Goal: Task Accomplishment & Management: Use online tool/utility

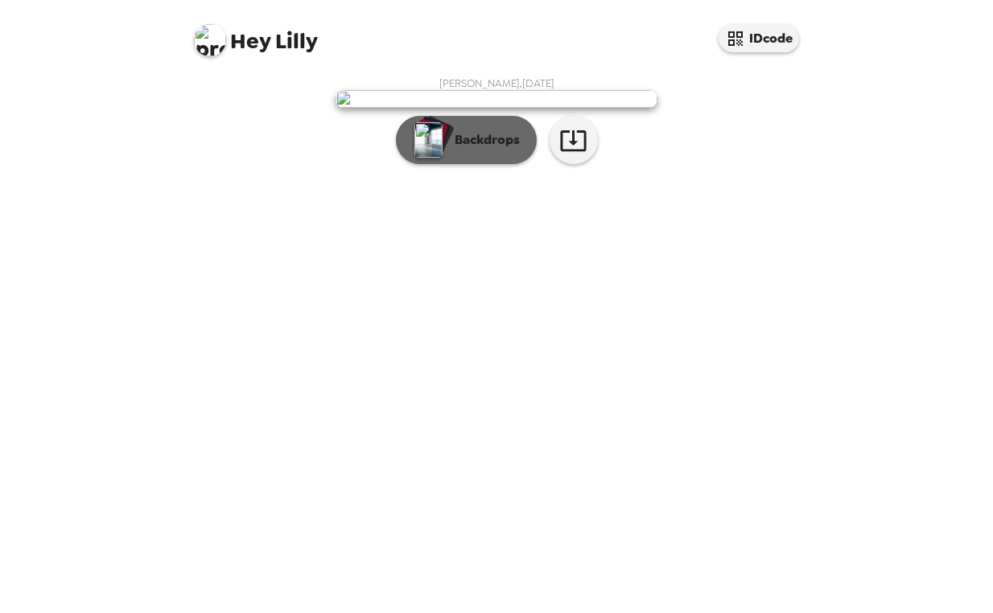
click at [492, 150] on p "Backdrops" at bounding box center [483, 139] width 73 height 19
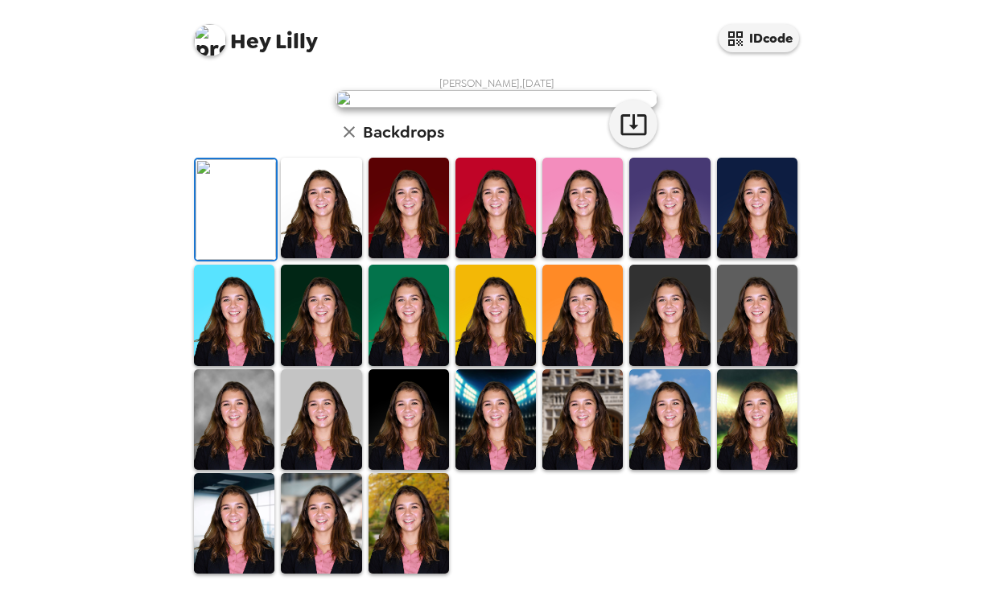
scroll to position [373, 0]
click at [311, 435] on img at bounding box center [321, 419] width 80 height 101
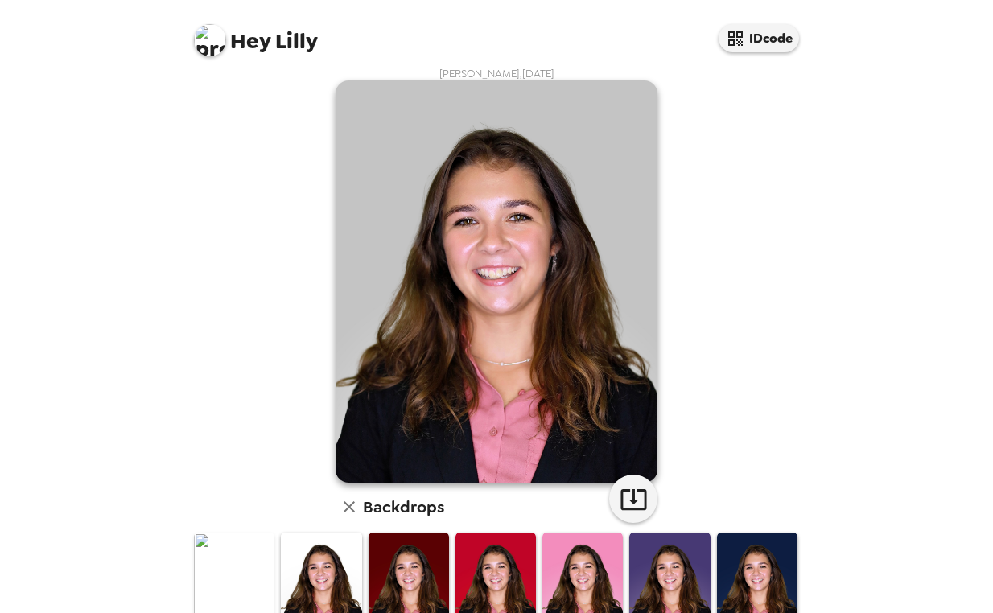
scroll to position [0, 0]
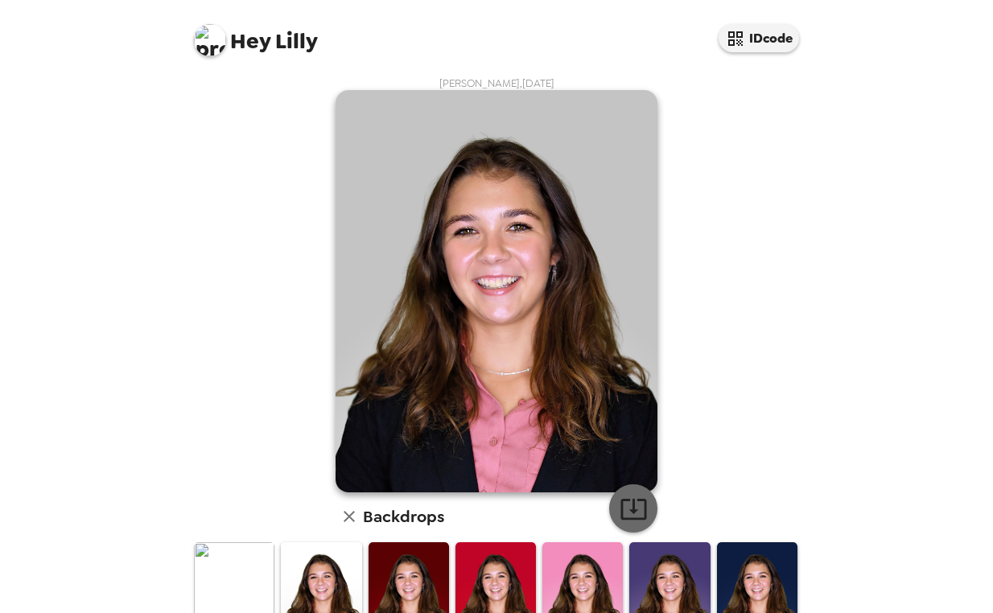
click at [625, 497] on icon "button" at bounding box center [634, 509] width 28 height 28
click at [389, 518] on h6 "Backdrops" at bounding box center [403, 517] width 81 height 26
click at [347, 509] on icon "button" at bounding box center [349, 516] width 19 height 19
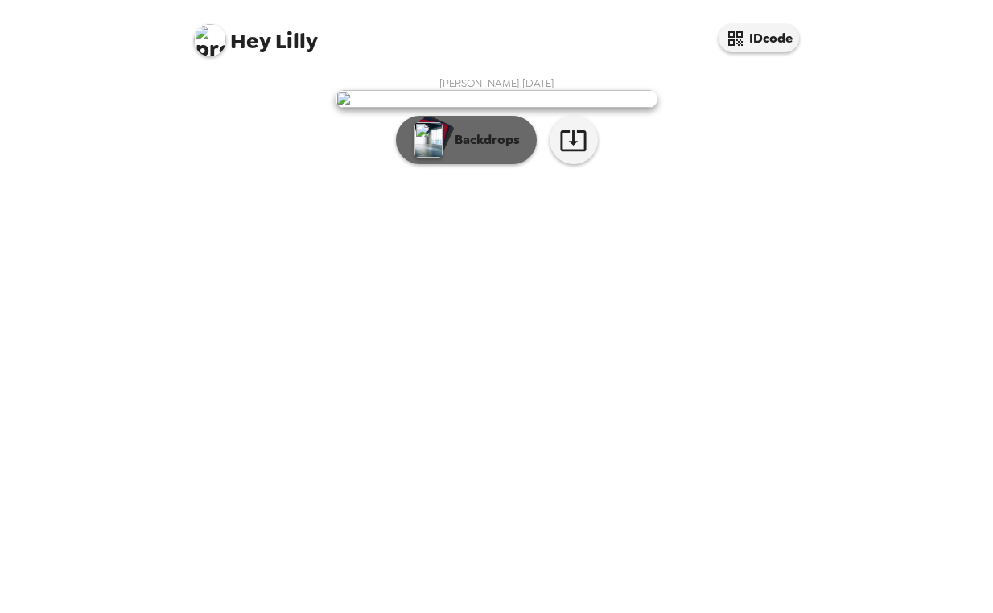
click at [481, 164] on button "Backdrops" at bounding box center [466, 140] width 141 height 48
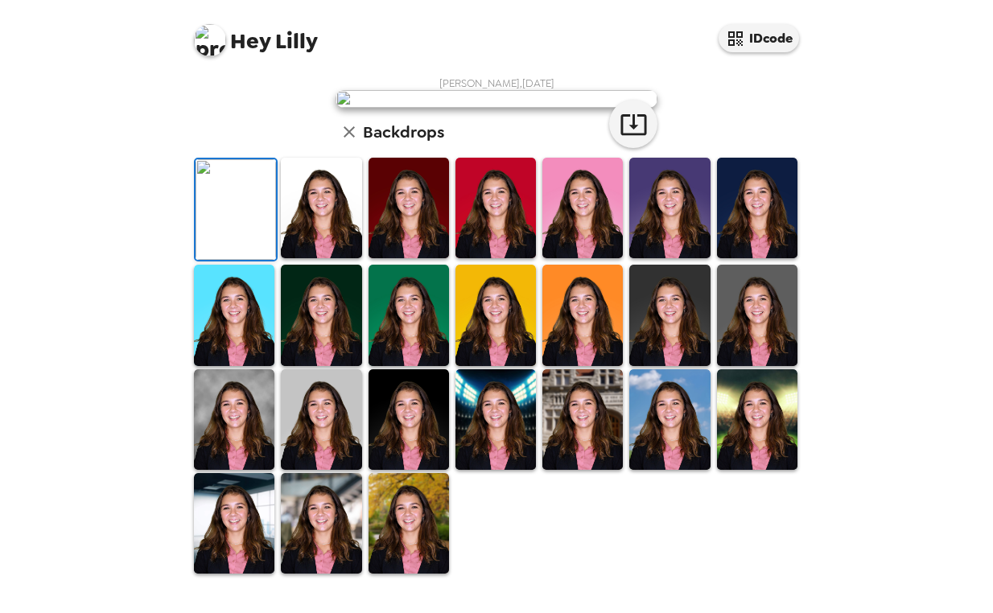
scroll to position [373, 0]
click at [325, 449] on img at bounding box center [321, 419] width 80 height 101
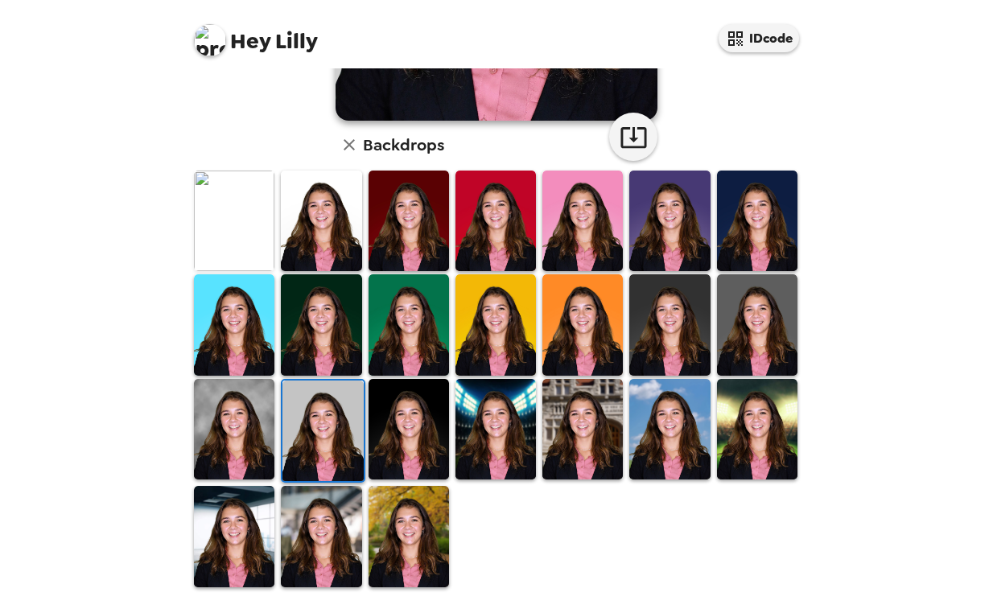
scroll to position [0, 0]
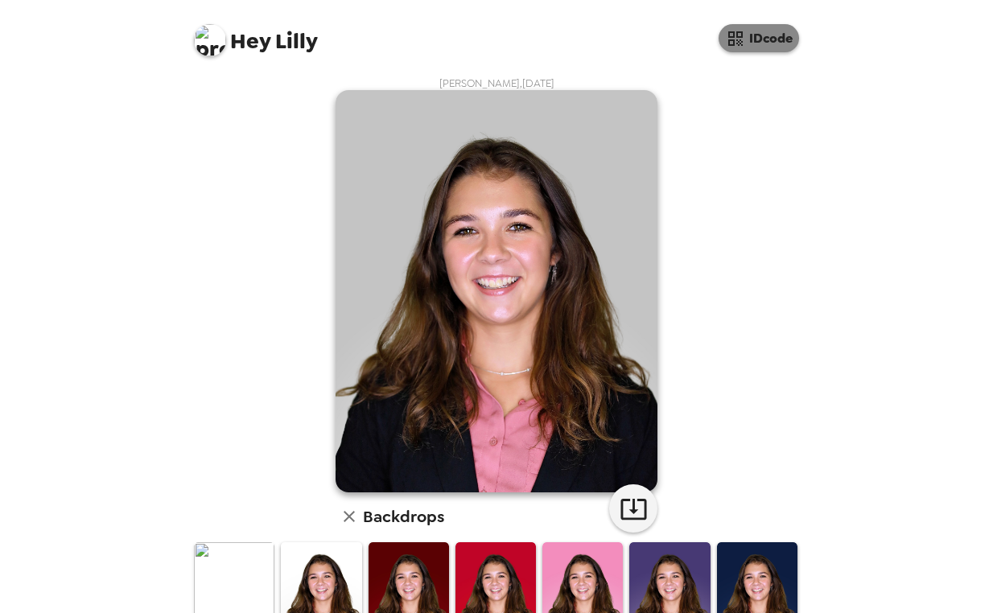
click at [764, 43] on button "IDcode" at bounding box center [759, 38] width 80 height 28
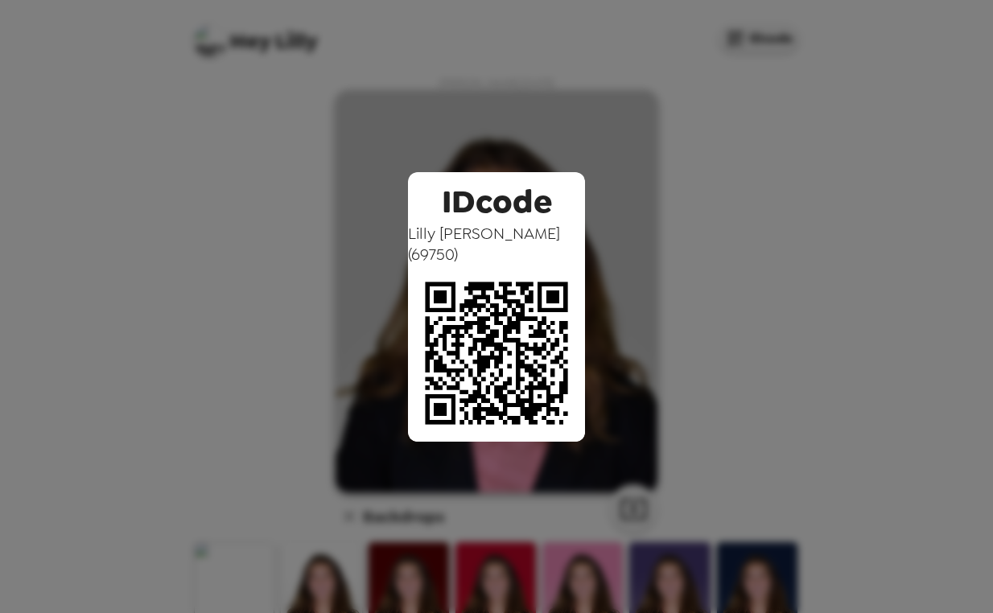
click at [669, 172] on div "IDcode Lilly Rowe ( 69750 )" at bounding box center [496, 306] width 993 height 613
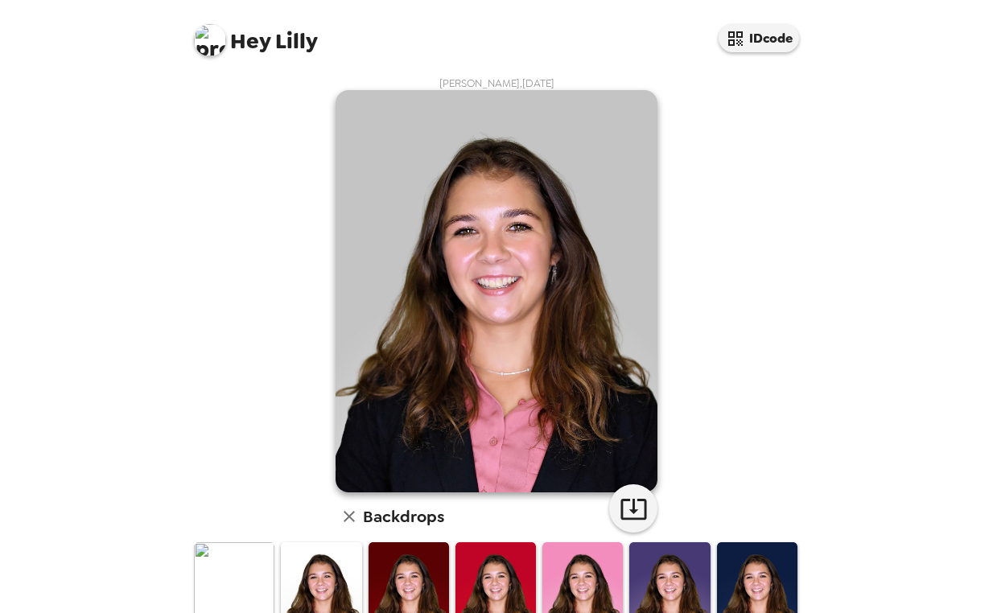
click at [600, 138] on img at bounding box center [497, 291] width 322 height 402
click at [567, 202] on img at bounding box center [497, 291] width 322 height 402
click at [834, 490] on div "Hey Lilly IDcode Lilly Rowe , 08-13-2025 Backdrops" at bounding box center [496, 306] width 993 height 613
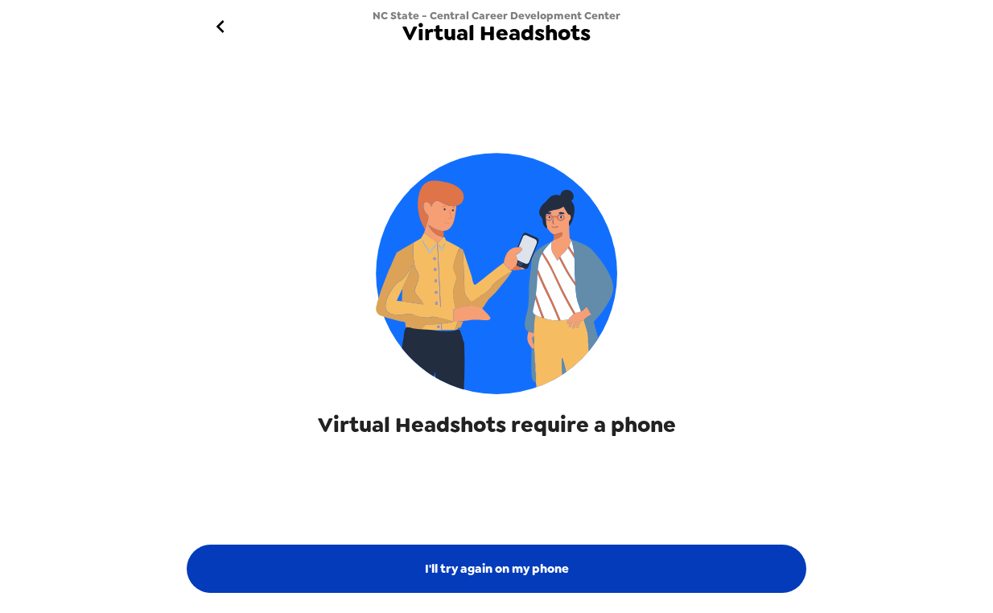
click at [668, 557] on button "I'll try again on my phone" at bounding box center [497, 569] width 620 height 48
